Goal: Information Seeking & Learning: Learn about a topic

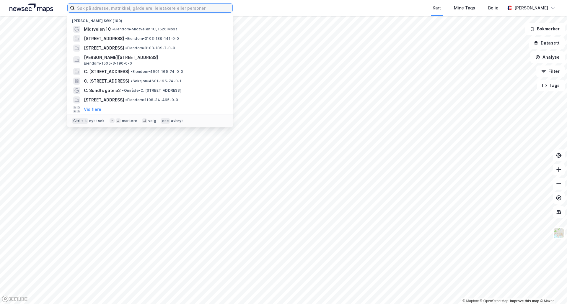
click at [97, 11] on input at bounding box center [154, 8] width 158 height 9
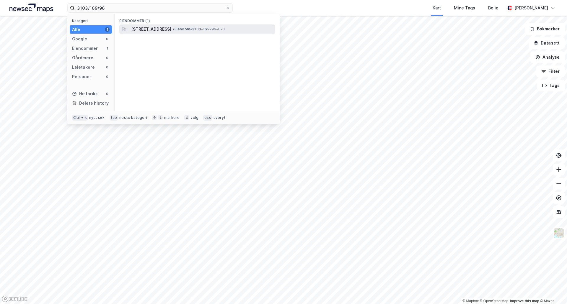
click at [201, 32] on div "[STREET_ADDRESS] • Eiendom • 3103-169-96-0-0" at bounding box center [202, 29] width 143 height 7
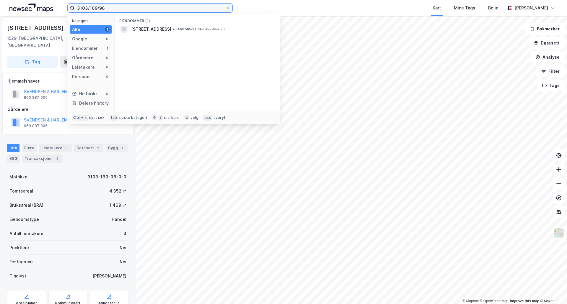
drag, startPoint x: 118, startPoint y: 8, endPoint x: 43, endPoint y: 7, distance: 75.6
click at [43, 7] on div "3103/169/96 Kategori Alle 1 Google 0 Eiendommer 1 Gårdeiere 0 Leietakere 0 Pers…" at bounding box center [283, 8] width 567 height 16
type input "Skien/69/22"
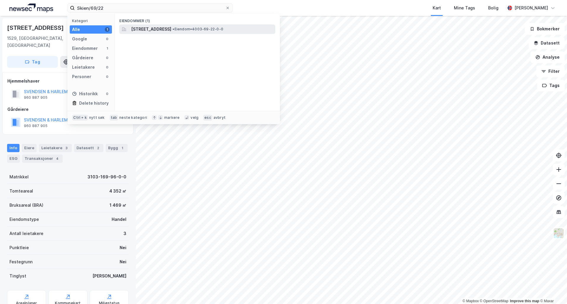
click at [171, 29] on span "Bølevegen 204, 3713, SKIEN, SKIEN" at bounding box center [151, 29] width 40 height 7
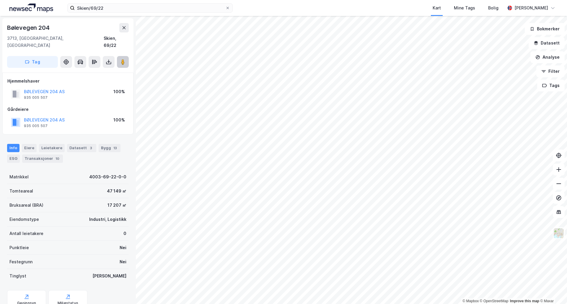
click at [123, 59] on image at bounding box center [123, 62] width 4 height 6
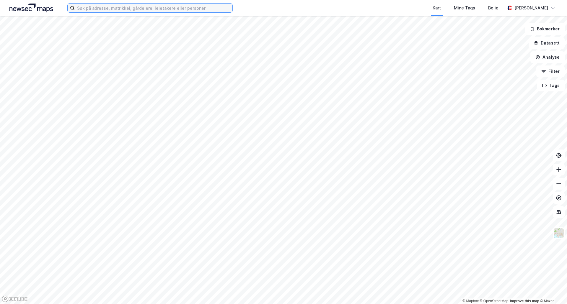
click at [157, 9] on input at bounding box center [154, 8] width 158 height 9
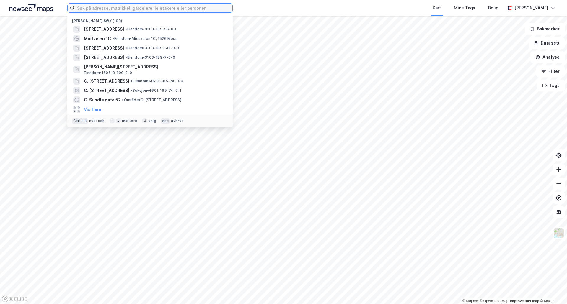
click at [104, 9] on input at bounding box center [154, 8] width 158 height 9
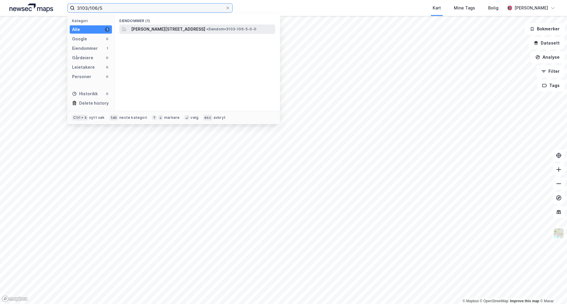
type input "3103/106/5"
click at [201, 31] on span "[PERSON_NAME][STREET_ADDRESS]" at bounding box center [168, 29] width 74 height 7
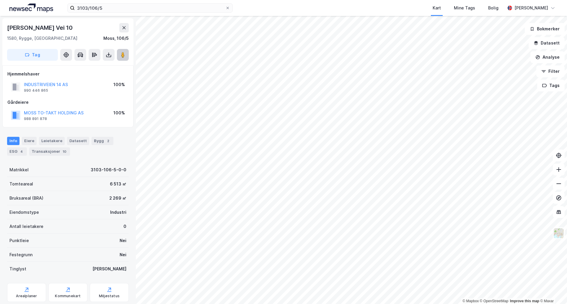
click at [119, 54] on button at bounding box center [123, 55] width 12 height 12
click at [48, 148] on div "Transaksjoner 10" at bounding box center [49, 152] width 41 height 8
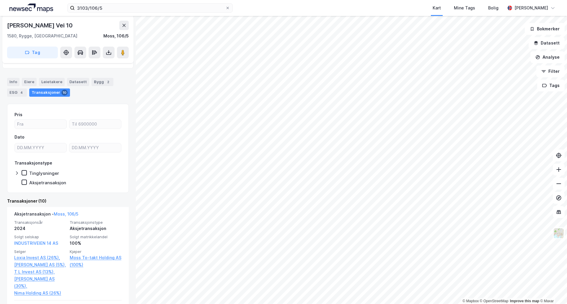
scroll to position [177, 0]
